Goal: Navigation & Orientation: Find specific page/section

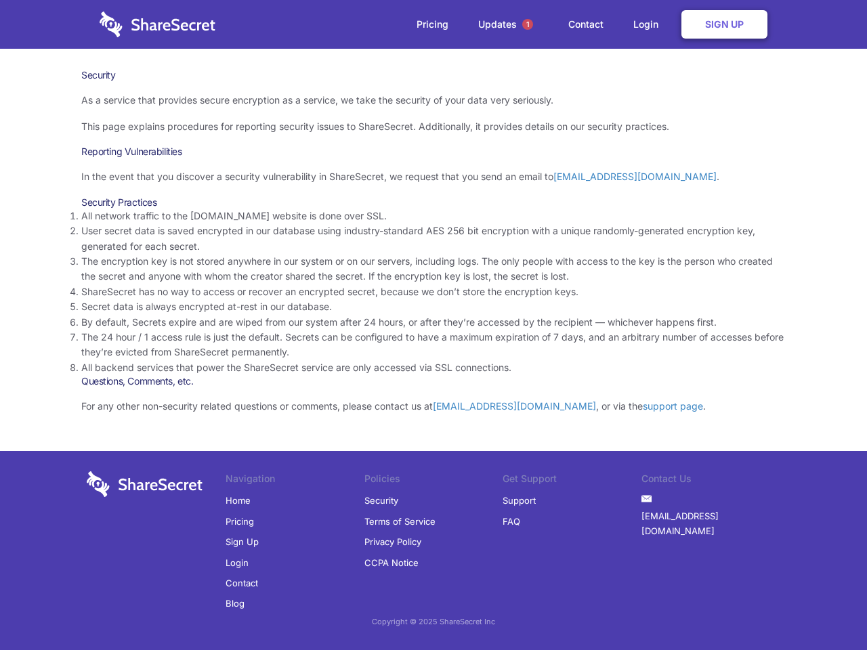
click at [433, 325] on li "By default, Secrets expire and are wiped from our system after 24 hours, or aft…" at bounding box center [433, 322] width 704 height 15
click at [528, 24] on span "1" at bounding box center [527, 24] width 11 height 11
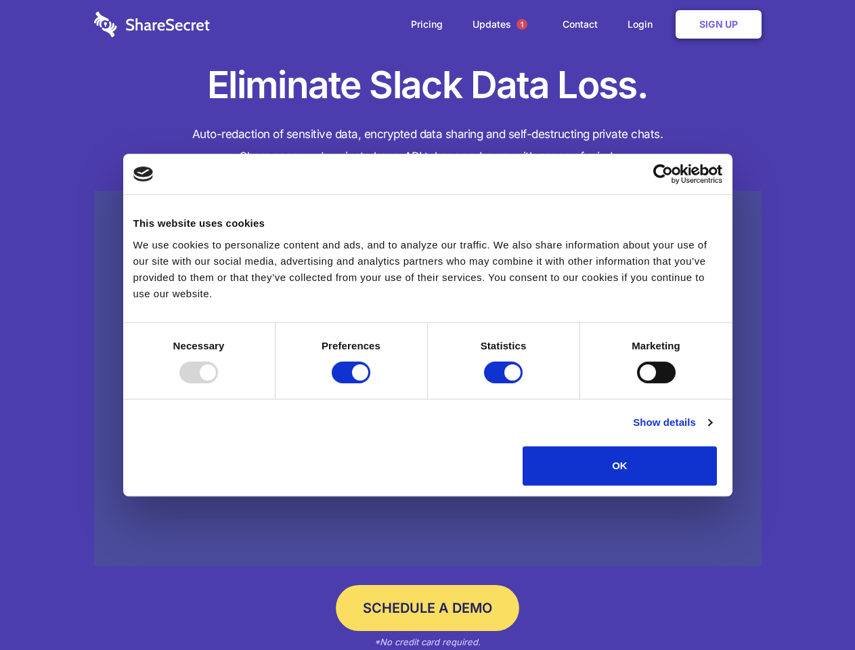
click at [218, 383] on div at bounding box center [198, 373] width 39 height 22
click at [370, 383] on input "Preferences" at bounding box center [351, 373] width 39 height 22
checkbox input "false"
click at [505, 383] on input "Statistics" at bounding box center [503, 373] width 39 height 22
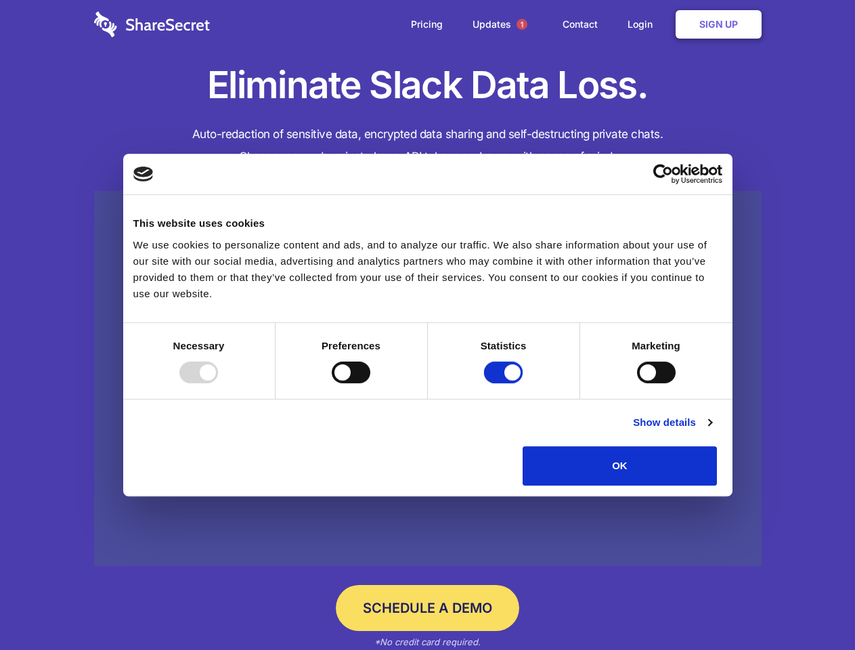
checkbox input "false"
click at [637, 383] on input "Marketing" at bounding box center [656, 373] width 39 height 22
checkbox input "true"
click at [712, 431] on link "Show details" at bounding box center [672, 422] width 79 height 16
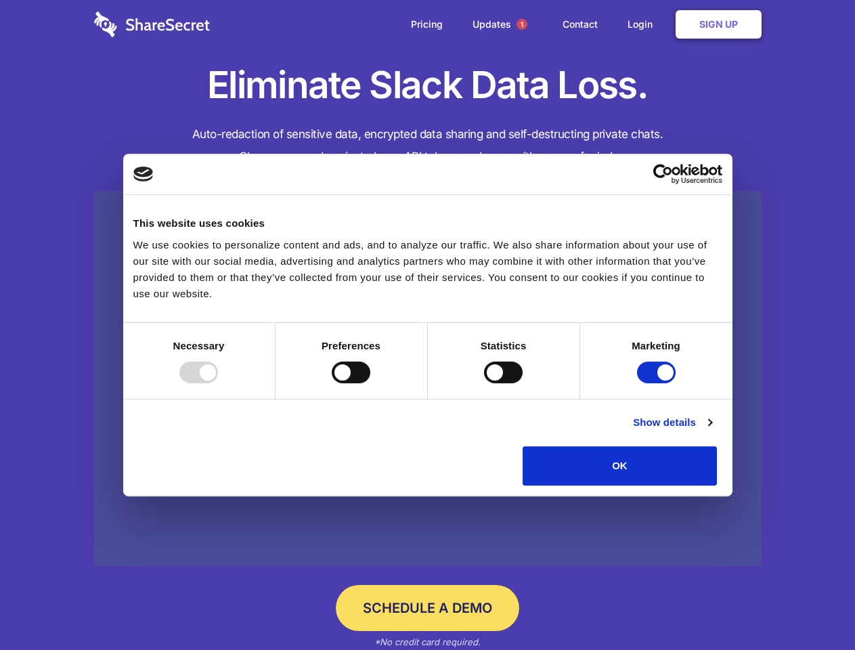
click at [0, 0] on li "Necessary 7 Necessary cookies help make a website usable by enabling basic func…" at bounding box center [0, 0] width 0 height 0
